Goal: Task Accomplishment & Management: Complete application form

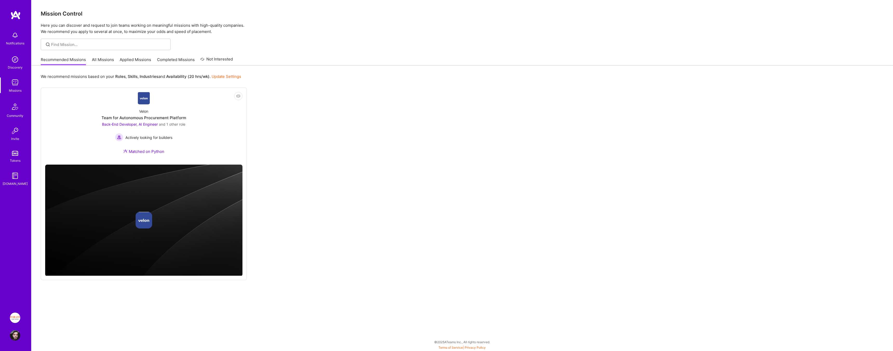
click at [104, 60] on link "All Missions" at bounding box center [103, 61] width 22 height 9
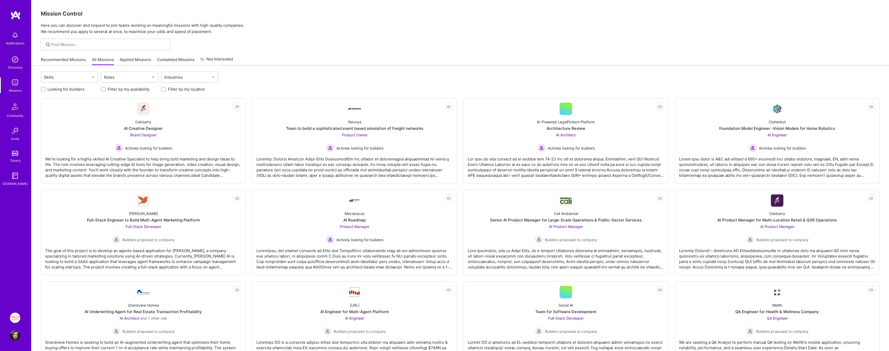
click at [305, 64] on div "Recommended Missions All Missions Applied Missions Completed Missions Not Inter…" at bounding box center [460, 59] width 839 height 11
click at [79, 89] on label "Looking for builders" at bounding box center [65, 88] width 37 height 5
click at [45, 89] on input "Looking for builders" at bounding box center [44, 90] width 4 height 4
checkbox input "true"
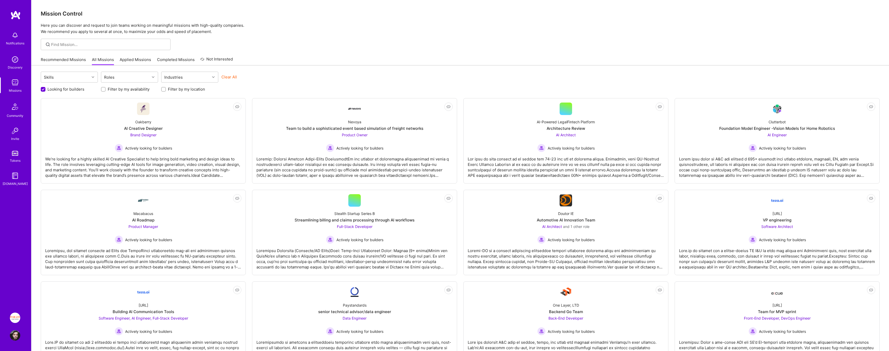
click at [127, 88] on label "Filter by my availability" at bounding box center [129, 88] width 42 height 5
click at [106, 88] on input "Filter by my availability" at bounding box center [104, 90] width 4 height 4
checkbox input "true"
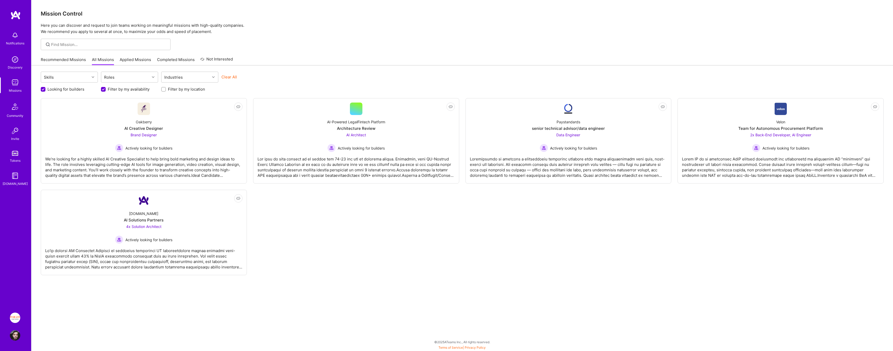
click at [206, 91] on div "Filter by my location" at bounding box center [189, 88] width 57 height 5
click at [193, 90] on label "Filter by my location" at bounding box center [186, 88] width 37 height 5
click at [166, 90] on input "Filter by my location" at bounding box center [164, 90] width 4 height 4
checkbox input "true"
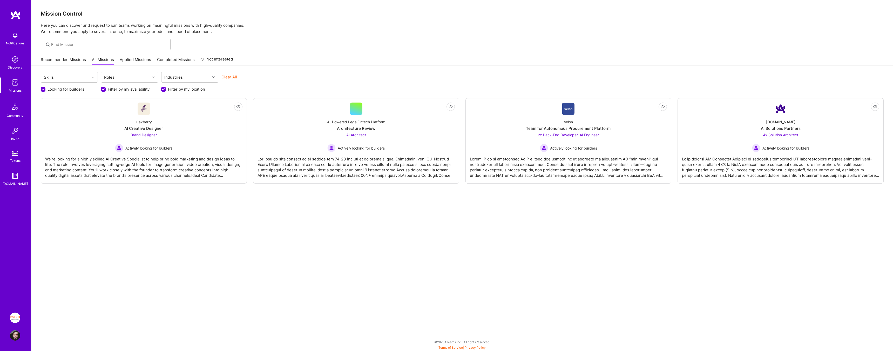
click at [127, 89] on label "Filter by my availability" at bounding box center [129, 88] width 42 height 5
click at [106, 89] on input "Filter by my availability" at bounding box center [103, 89] width 5 height 5
checkbox input "false"
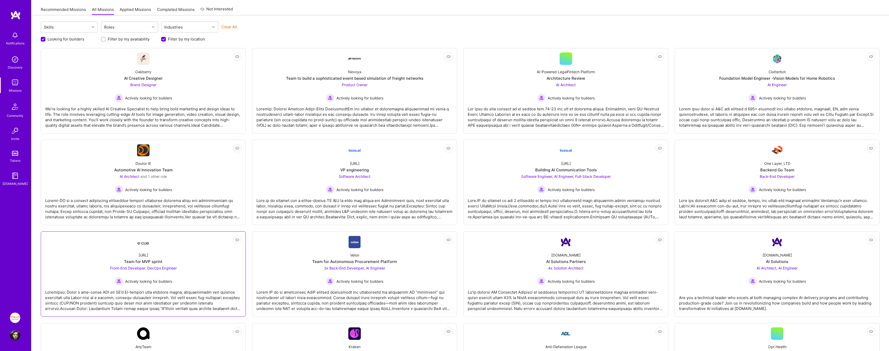
scroll to position [50, 0]
click at [196, 266] on div "Ecue.ai Team for MVP sprint Front-End Developer, DevOps Engineer Actively looki…" at bounding box center [143, 266] width 196 height 37
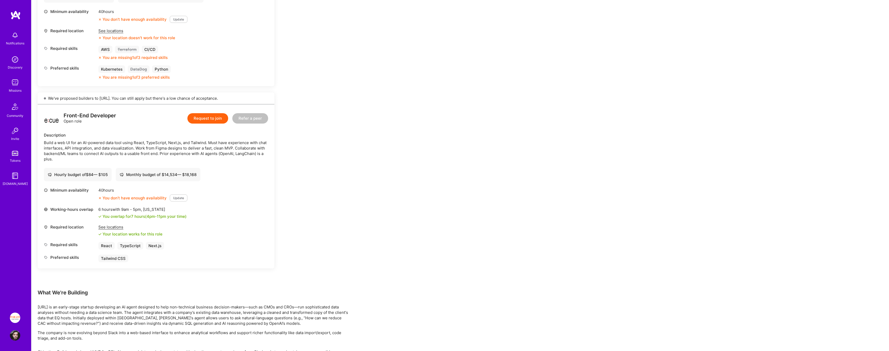
scroll to position [213, 0]
click at [226, 142] on div "Build a web UI for an AI-powered data tool using React, TypeScript, Next.js, an…" at bounding box center [156, 151] width 224 height 22
click at [247, 148] on div "Build a web UI for an AI-powered data tool using React, TypeScript, Next.js, an…" at bounding box center [156, 151] width 224 height 22
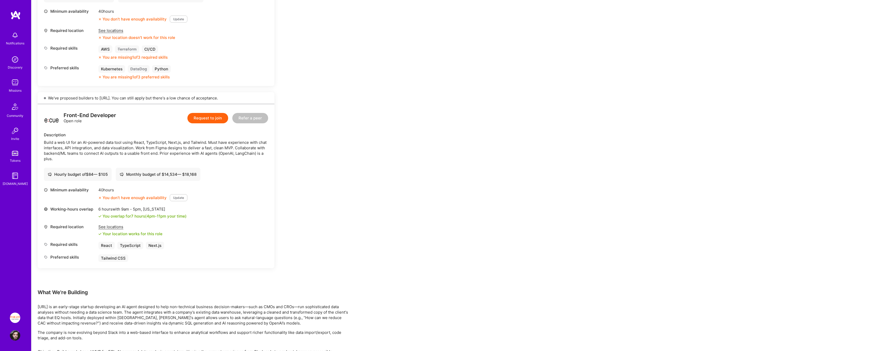
click at [342, 26] on div "Earn tokens for inviting a new A.Teamer to this mission Do you know the perfect…" at bounding box center [193, 166] width 311 height 609
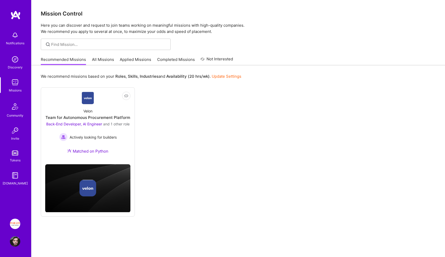
click at [135, 61] on link "Applied Missions" at bounding box center [135, 61] width 31 height 9
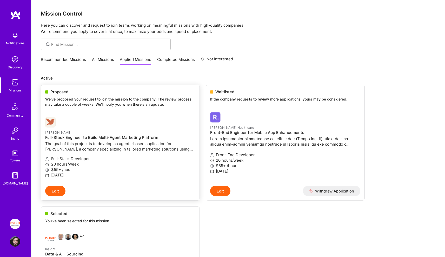
click at [58, 192] on button "Edit" at bounding box center [55, 191] width 20 height 10
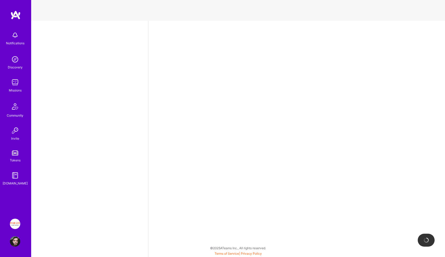
select select "IL"
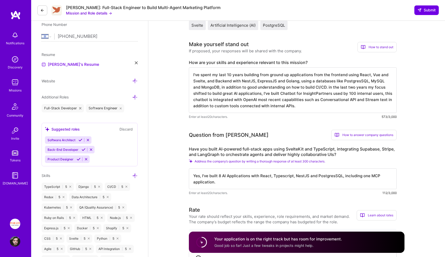
scroll to position [114, 0]
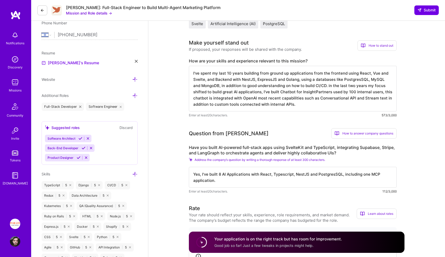
click at [277, 77] on textarea "I've spent my last 10 years building from ground up applications from the front…" at bounding box center [293, 89] width 208 height 46
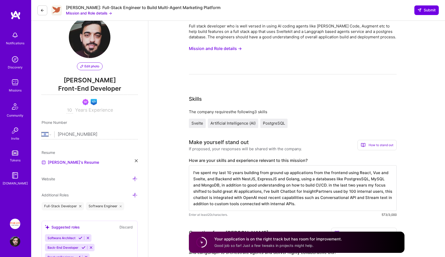
scroll to position [0, 0]
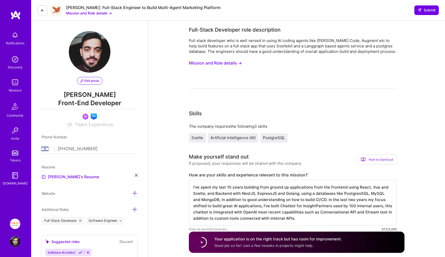
click at [80, 7] on div "[PERSON_NAME]: Full-Stack Engineer to Build Multi-Agent Marketing Platform" at bounding box center [143, 7] width 154 height 5
click at [80, 13] on button "Mission and Role details →" at bounding box center [89, 12] width 46 height 5
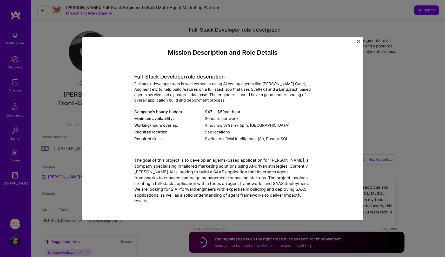
click at [177, 97] on div "Full stack developer who is well versed in using AI coding agents like [PERSON_…" at bounding box center [222, 92] width 176 height 22
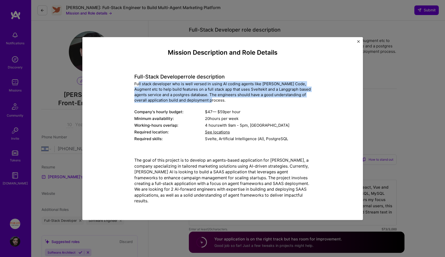
drag, startPoint x: 211, startPoint y: 101, endPoint x: 138, endPoint y: 86, distance: 74.9
click at [138, 86] on div "Full stack developer who is well versed in using AI coding agents like [PERSON_…" at bounding box center [222, 92] width 176 height 22
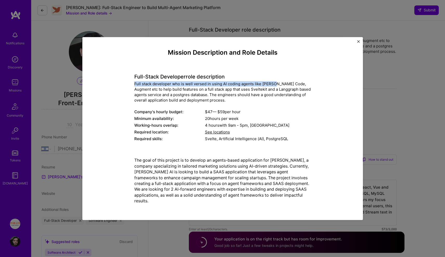
drag, startPoint x: 138, startPoint y: 86, endPoint x: 262, endPoint y: 86, distance: 124.6
click at [262, 86] on div "Full stack developer who is well versed in using AI coding agents like [PERSON_…" at bounding box center [222, 92] width 176 height 22
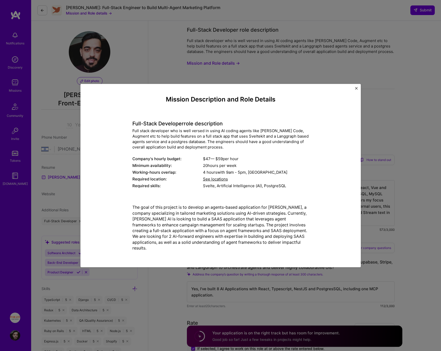
click at [286, 205] on p "The goal of this project is to develop an agents-based application for [PERSON_…" at bounding box center [220, 228] width 176 height 46
drag, startPoint x: 286, startPoint y: 205, endPoint x: 113, endPoint y: 205, distance: 172.9
click at [113, 205] on div "Mission Description and Role Details Full-Stack Developer role description Full…" at bounding box center [220, 175] width 256 height 159
click at [143, 207] on p "The goal of this project is to develop an agents-based application for [PERSON_…" at bounding box center [220, 228] width 176 height 46
drag, startPoint x: 143, startPoint y: 207, endPoint x: 226, endPoint y: 207, distance: 83.3
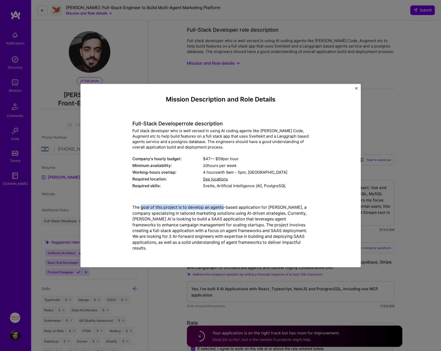
click at [225, 207] on p "The goal of this project is to develop an agents-based application for [PERSON_…" at bounding box center [220, 228] width 176 height 46
click at [226, 207] on p "The goal of this project is to develop an agents-based application for [PERSON_…" at bounding box center [220, 228] width 176 height 46
drag, startPoint x: 226, startPoint y: 207, endPoint x: 127, endPoint y: 207, distance: 99.4
click at [129, 207] on div "Mission Description and Role Details Full-Stack Developer role description Full…" at bounding box center [220, 175] width 256 height 159
click at [124, 207] on div "Mission Description and Role Details Full-Stack Developer role description Full…" at bounding box center [220, 175] width 256 height 159
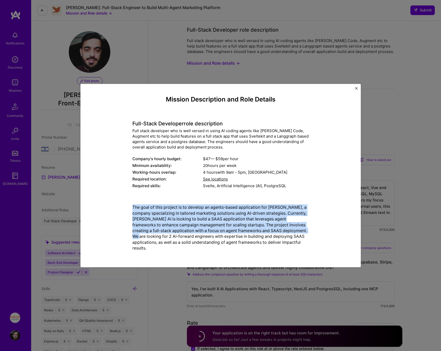
drag, startPoint x: 124, startPoint y: 207, endPoint x: 144, endPoint y: 238, distance: 36.5
click at [144, 238] on div "Mission Description and Role Details Full-Stack Developer role description Full…" at bounding box center [220, 175] width 256 height 159
click at [144, 238] on p "The goal of this project is to develop an agents-based application for [PERSON_…" at bounding box center [220, 228] width 176 height 46
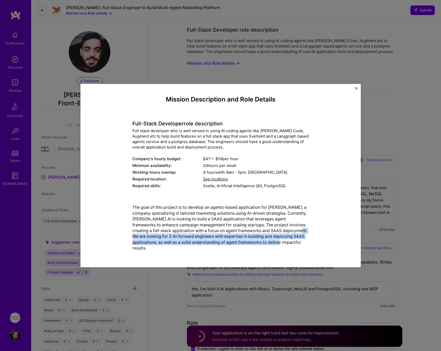
drag, startPoint x: 144, startPoint y: 238, endPoint x: 293, endPoint y: 245, distance: 149.6
click at [293, 245] on p "The goal of this project is to develop an agents-based application for [PERSON_…" at bounding box center [220, 228] width 176 height 46
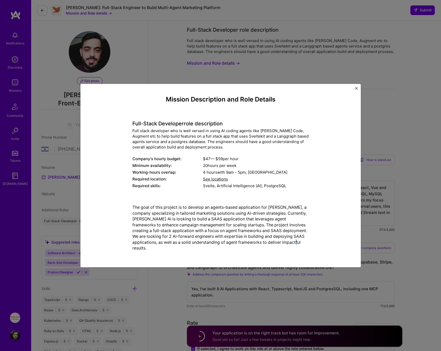
click at [293, 245] on p "The goal of this project is to develop an agents-based application for [PERSON_…" at bounding box center [220, 228] width 176 height 46
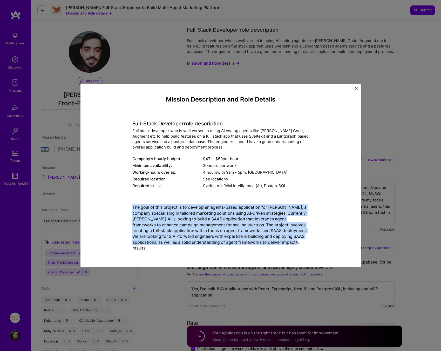
click at [293, 245] on p "The goal of this project is to develop an agents-based application for [PERSON_…" at bounding box center [220, 228] width 176 height 46
click at [316, 244] on div "Mission Description and Role Details Full-Stack Developer role description Full…" at bounding box center [220, 175] width 256 height 159
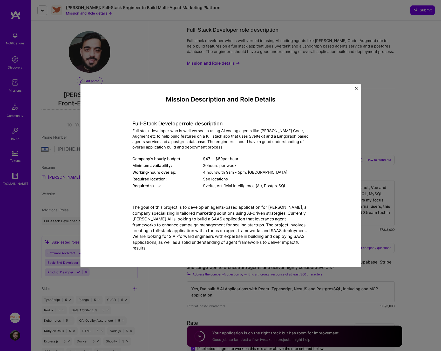
click at [391, 236] on div "Mission Description and Role Details Full-Stack Developer role description Full…" at bounding box center [220, 175] width 441 height 351
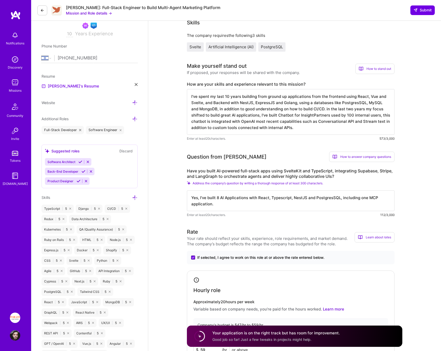
scroll to position [94, 0]
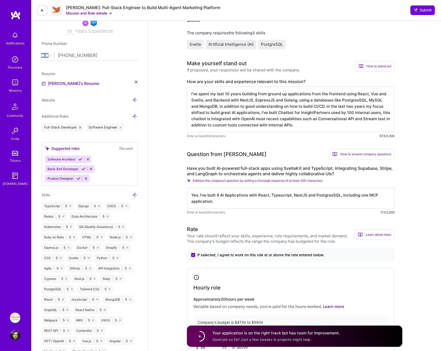
click at [241, 195] on textarea "Yes, I've built 8 AI Applications with React, Typescript, NestJS and PostgresSQ…" at bounding box center [291, 198] width 208 height 21
click at [288, 201] on textarea "Yes, I've built 8 AI Applications with React, Typescript, NestJS and PostgresSQ…" at bounding box center [291, 198] width 208 height 21
click at [338, 192] on textarea "Yes, I've built 8 AI Applications with React, Typescript, NestJS and PostgresSQ…" at bounding box center [291, 198] width 208 height 21
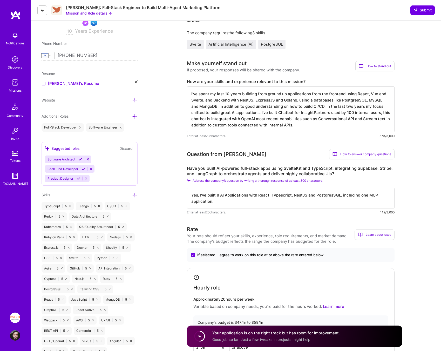
click at [369, 193] on textarea "Yes, I've built 8 AI Applications with React, Typescript, NestJS and PostgresSQ…" at bounding box center [291, 198] width 208 height 21
click at [342, 193] on textarea "Yes, I've built 8 AI Applications with React, Typescript, NestJS and PostgresSQ…" at bounding box center [291, 198] width 208 height 21
click at [371, 195] on textarea "Yes, I've built 8 AI Applications with React, Typescript, NestJS and PostgresSQ…" at bounding box center [291, 198] width 208 height 21
click at [322, 99] on textarea "I've spent my last 10 years building from ground up applications from the front…" at bounding box center [291, 109] width 208 height 46
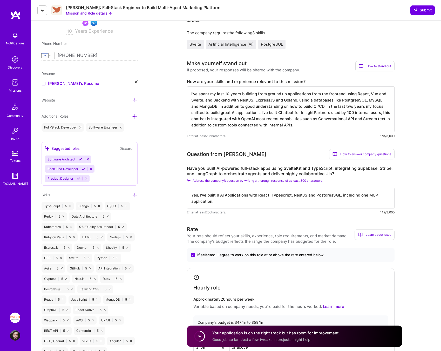
drag, startPoint x: 322, startPoint y: 99, endPoint x: 219, endPoint y: 100, distance: 102.5
click at [220, 100] on textarea "I've spent my last 10 years building from ground up applications from the front…" at bounding box center [291, 109] width 208 height 46
click at [219, 100] on textarea "I've spent my last 10 years building from ground up applications from the front…" at bounding box center [291, 109] width 208 height 46
drag, startPoint x: 219, startPoint y: 100, endPoint x: 305, endPoint y: 129, distance: 90.9
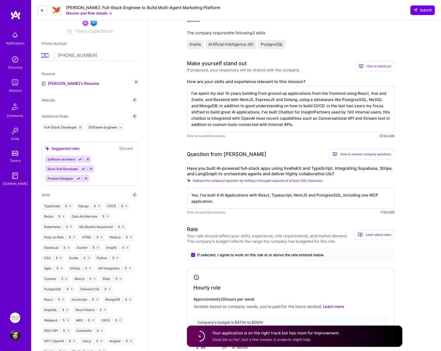
click at [305, 129] on textarea "I've spent my last 10 years building from ground up applications from the front…" at bounding box center [291, 109] width 208 height 46
click at [321, 125] on textarea "I've spent my last 10 years building from ground up applications from the front…" at bounding box center [291, 109] width 208 height 46
drag, startPoint x: 314, startPoint y: 124, endPoint x: 220, endPoint y: 98, distance: 97.8
click at [220, 98] on textarea "I've spent my last 10 years building from ground up applications from the front…" at bounding box center [291, 109] width 208 height 46
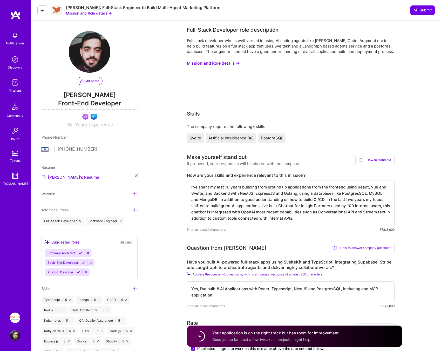
scroll to position [0, 0]
drag, startPoint x: 317, startPoint y: 221, endPoint x: 158, endPoint y: 183, distance: 164.3
click at [37, 6] on div "[PERSON_NAME]: Full-Stack Engineer to Build Multi-Agent Marketing Platform Miss…" at bounding box center [128, 10] width 183 height 11
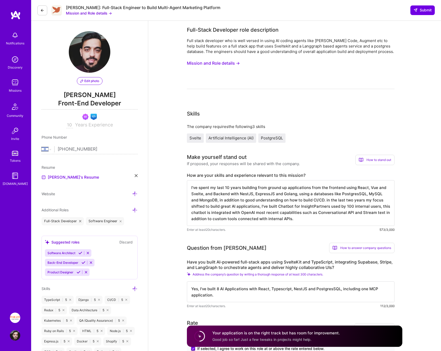
click at [40, 8] on icon at bounding box center [42, 10] width 4 height 4
